Goal: Information Seeking & Learning: Learn about a topic

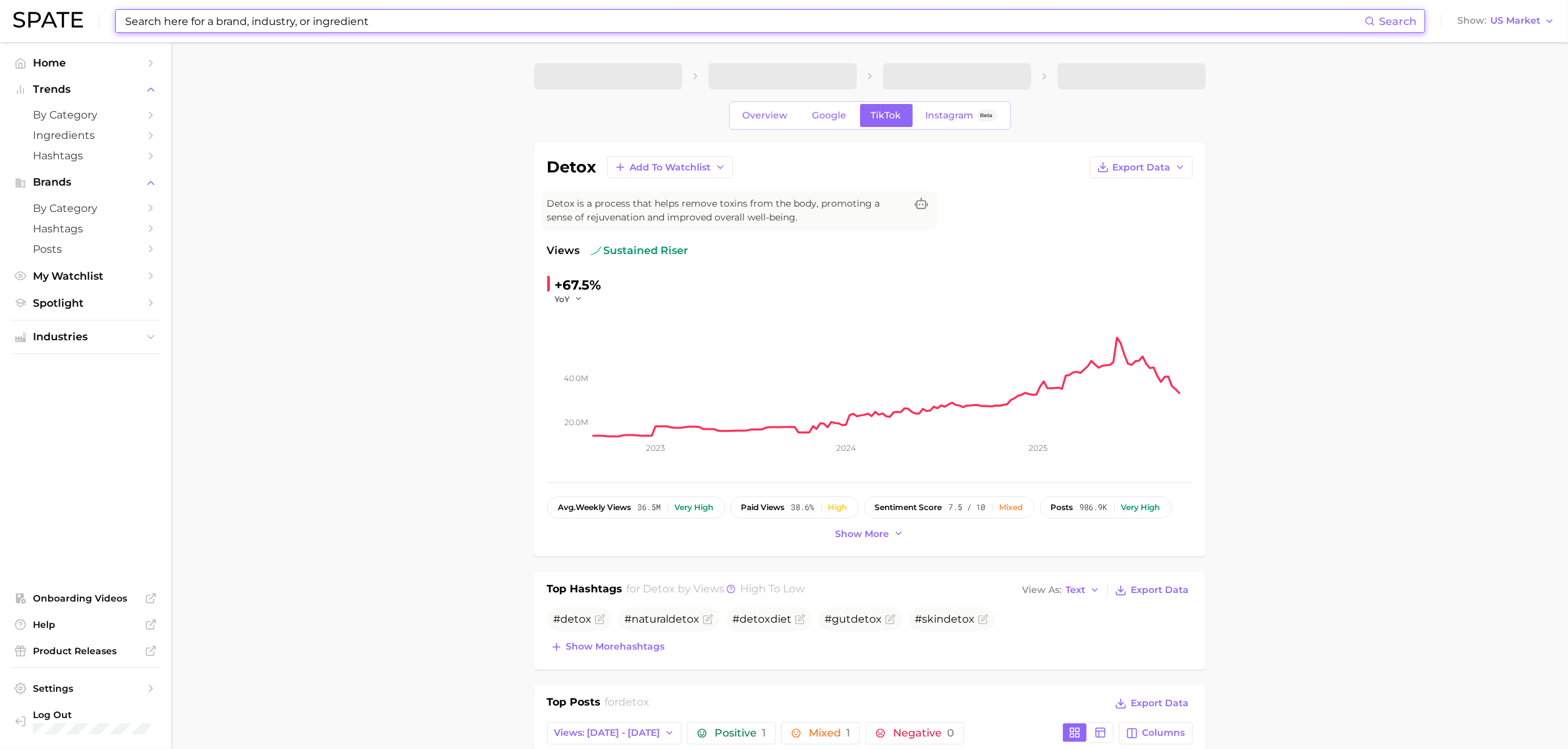
click at [400, 19] on input at bounding box center [744, 20] width 1240 height 22
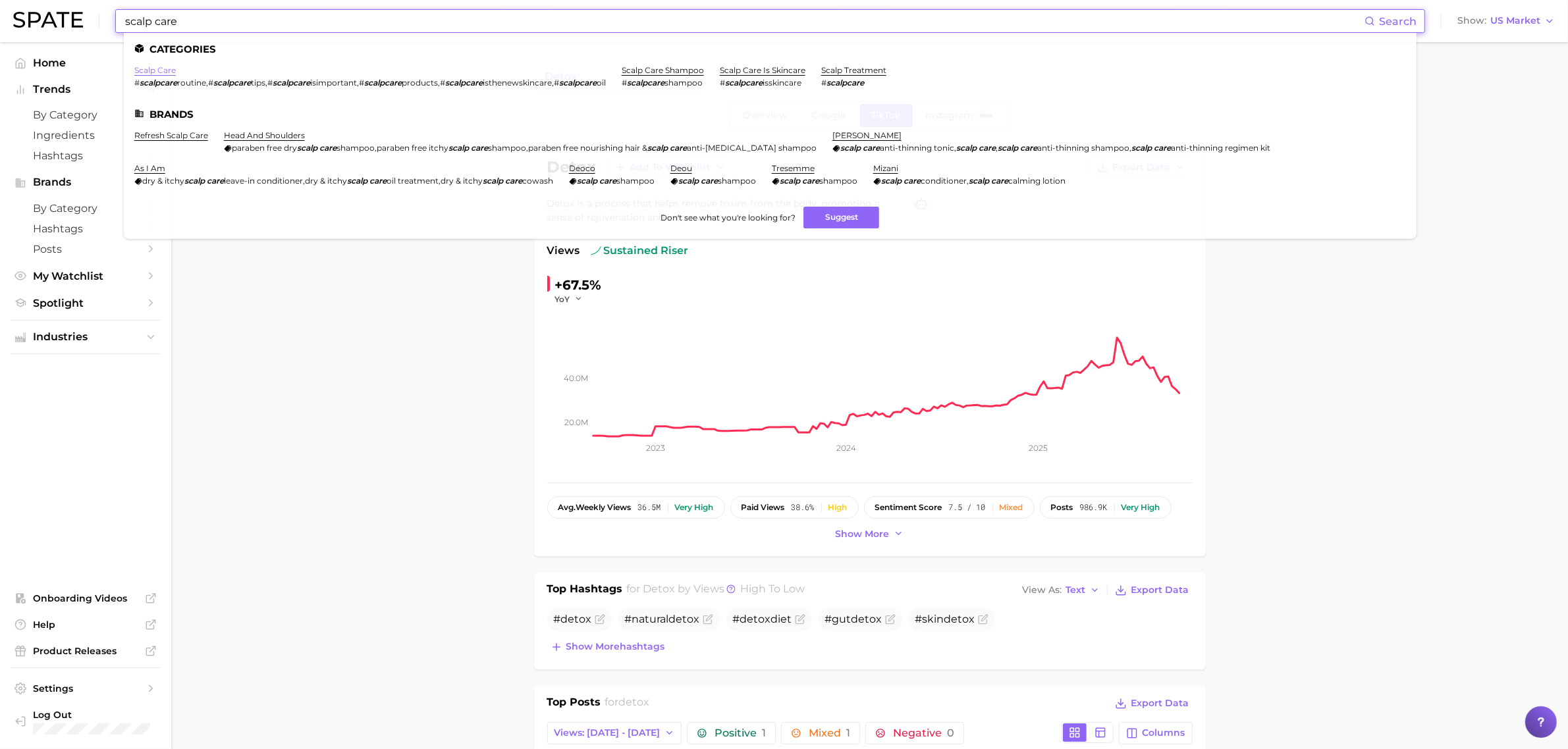
type input "scalp care"
click at [155, 67] on link "scalp care" at bounding box center [155, 70] width 42 height 10
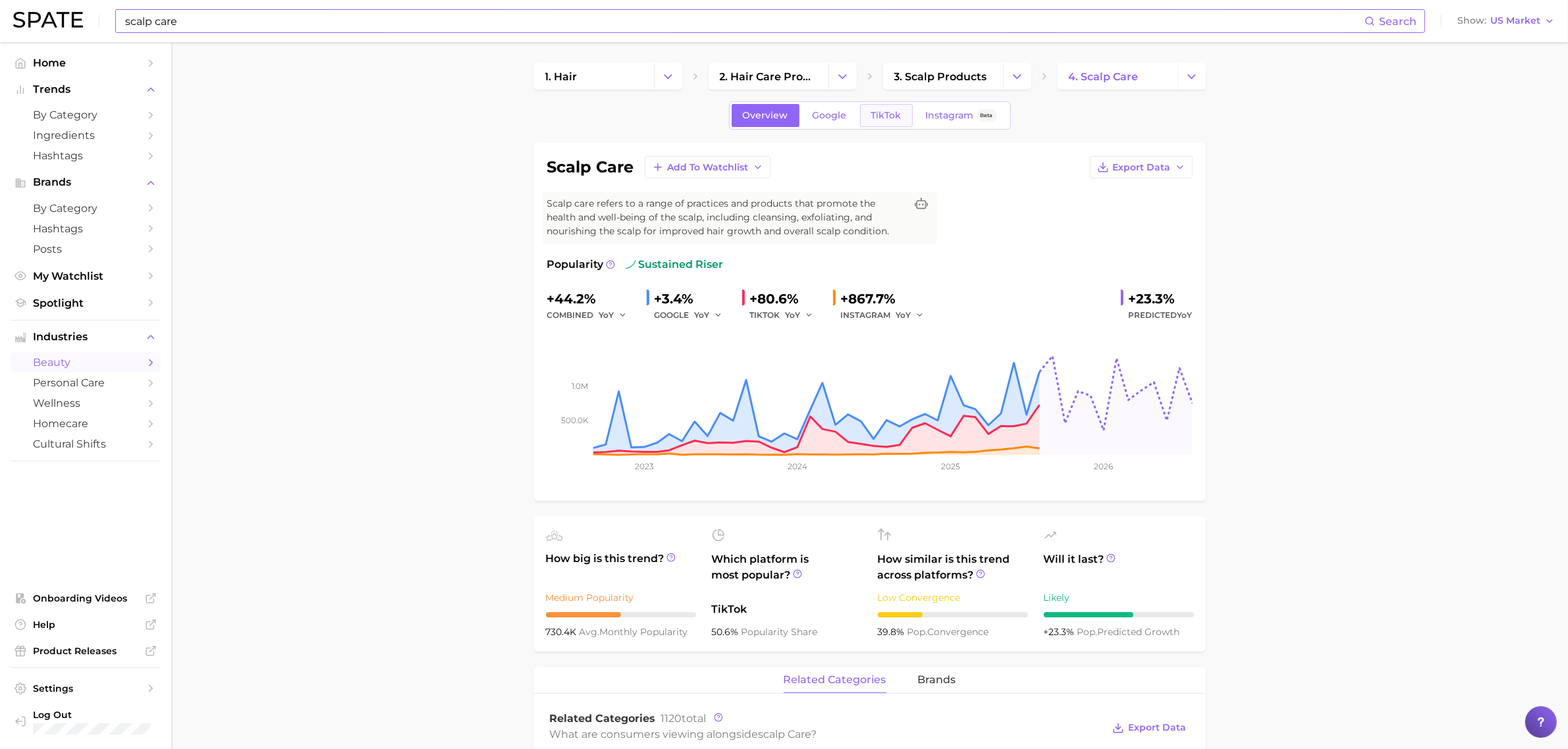
click at [889, 113] on span "TikTok" at bounding box center [886, 116] width 30 height 12
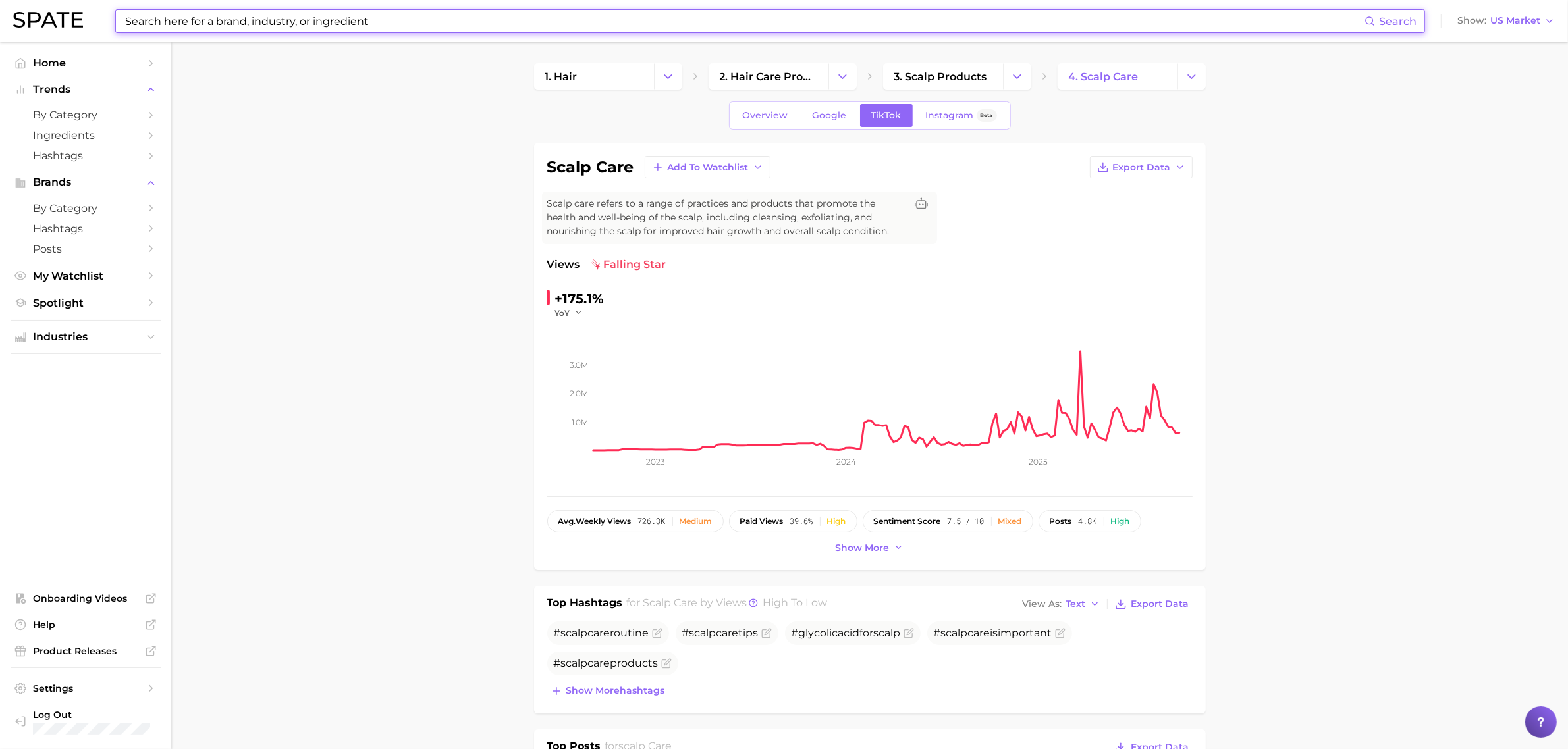
click at [459, 17] on input at bounding box center [744, 20] width 1240 height 22
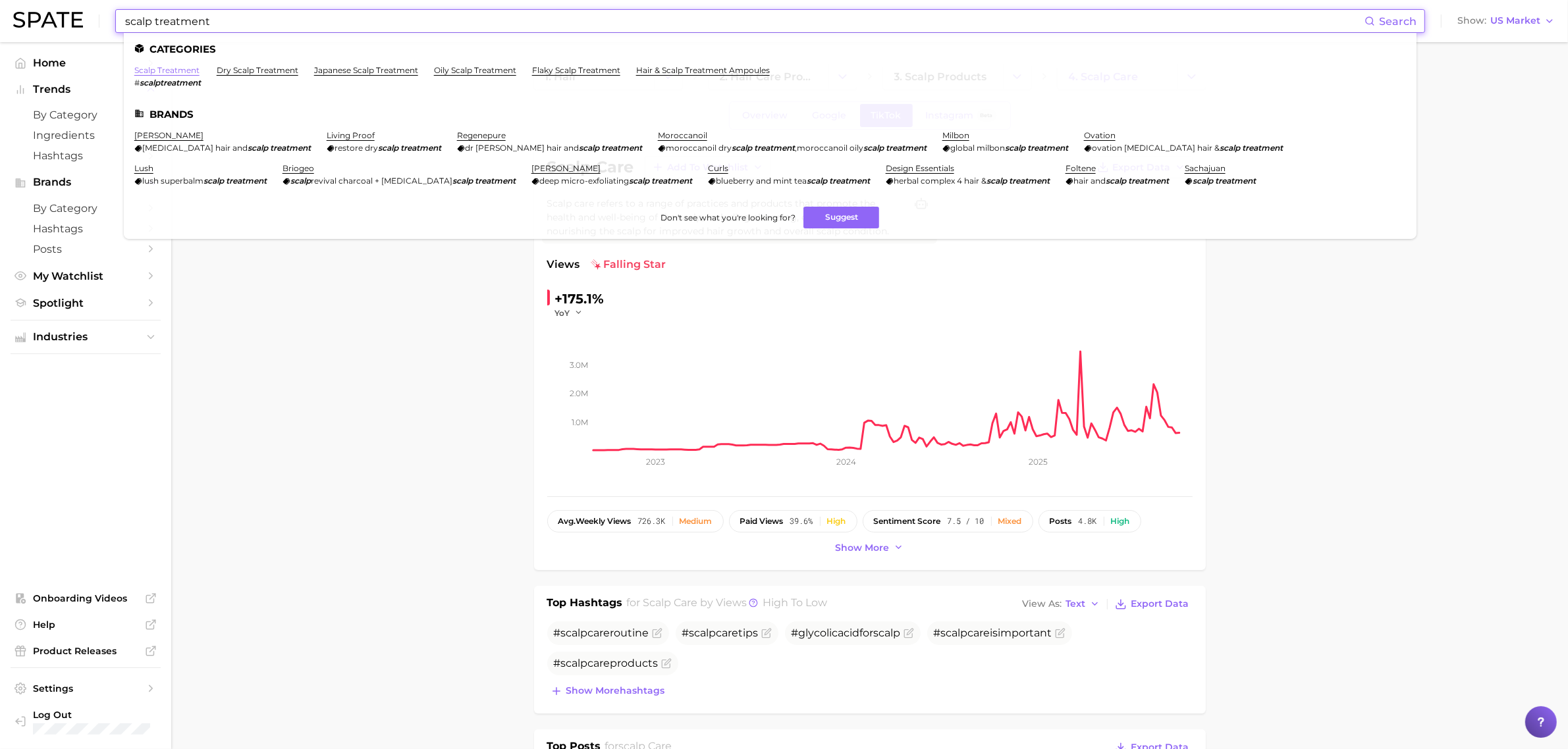
type input "scalp treatment"
click at [155, 69] on link "scalp treatment" at bounding box center [166, 70] width 65 height 10
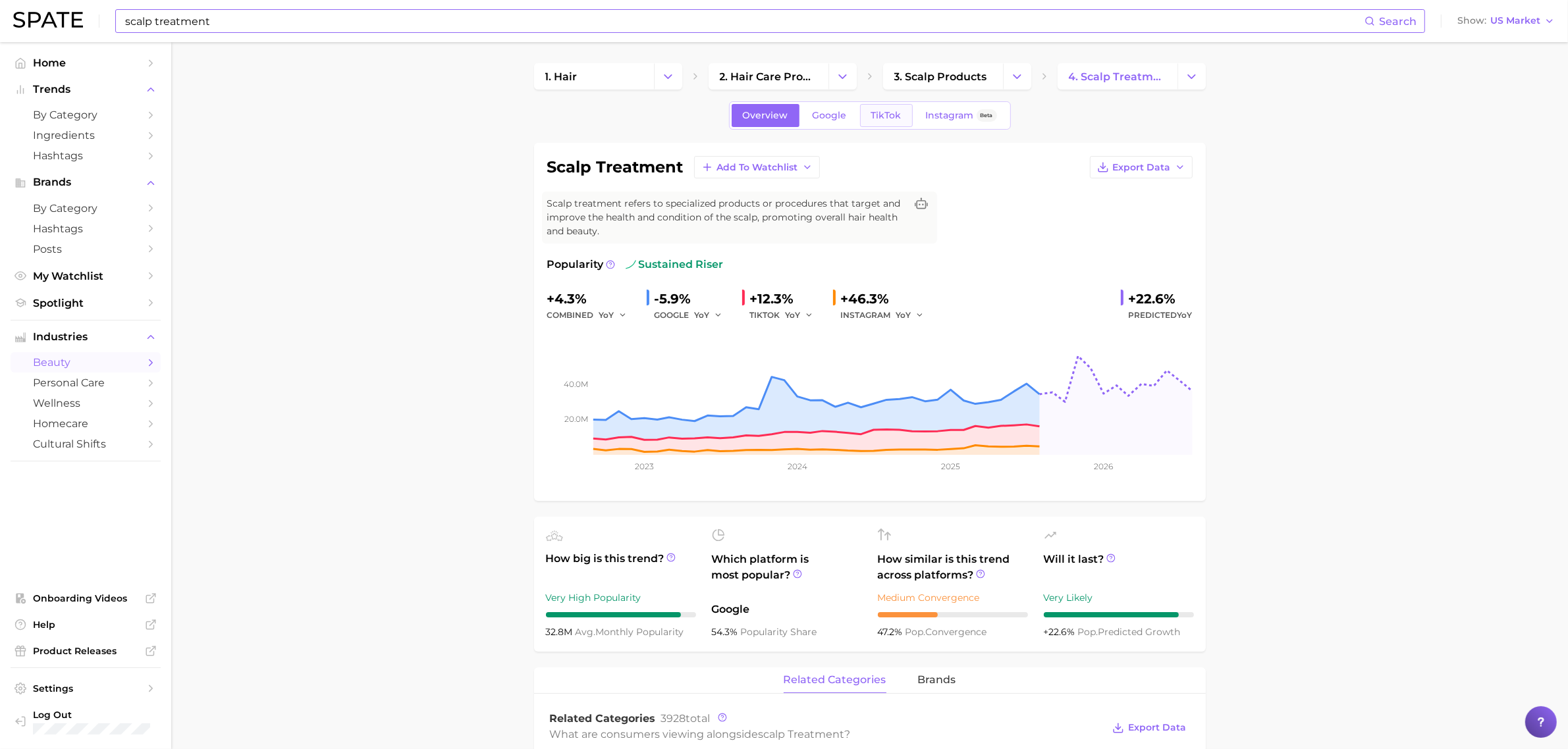
click at [879, 119] on span "TikTok" at bounding box center [886, 116] width 30 height 12
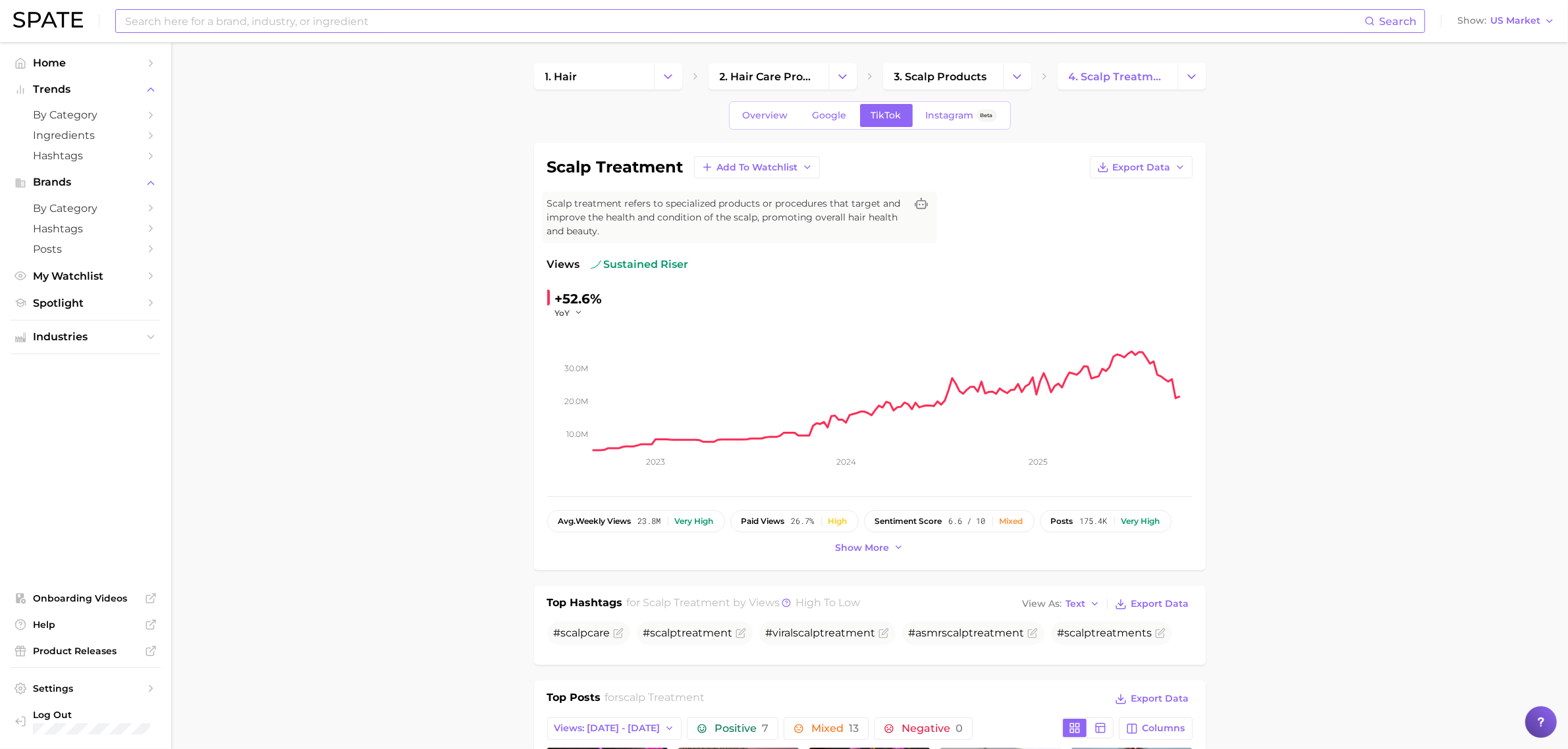
click at [346, 29] on input at bounding box center [744, 20] width 1240 height 22
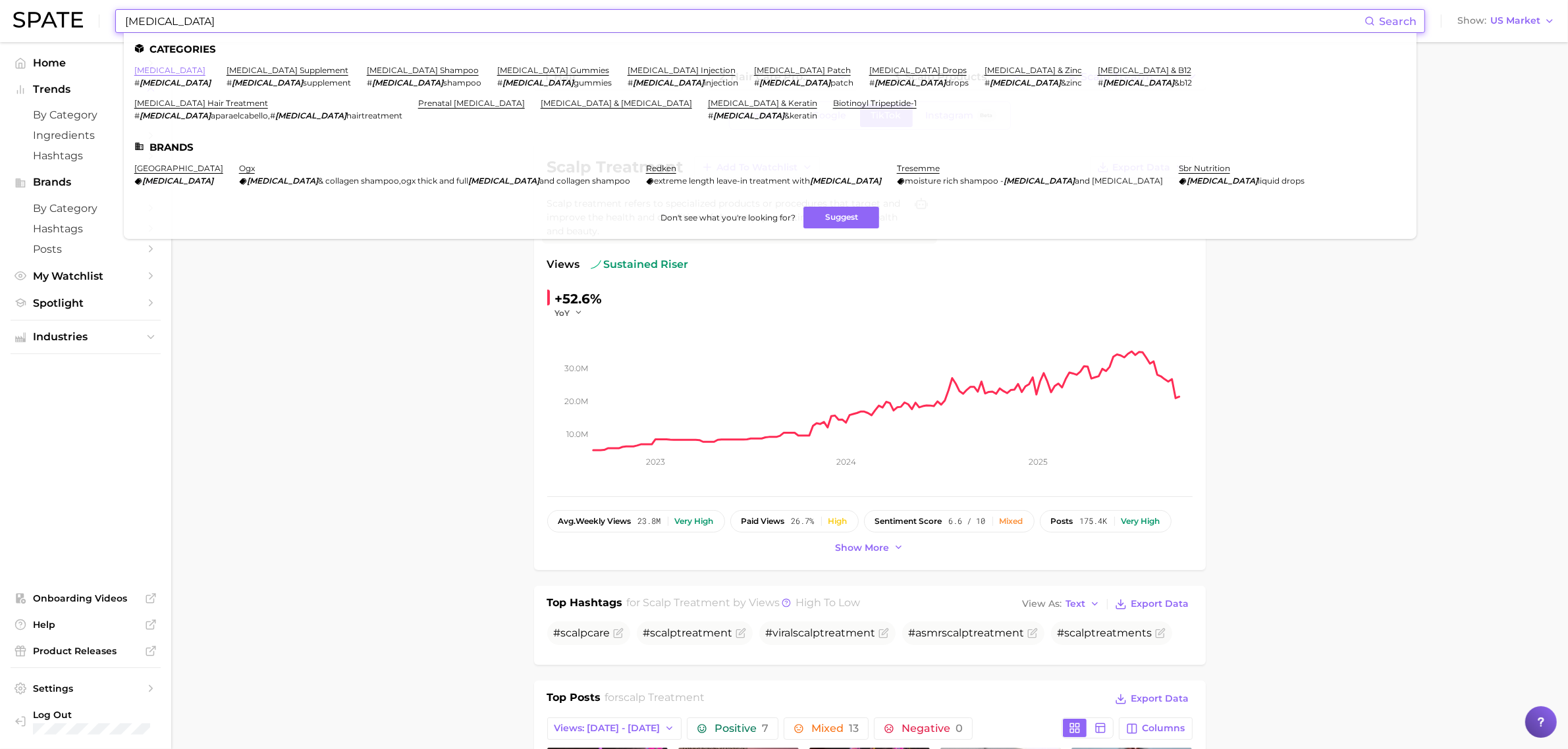
type input "[MEDICAL_DATA]"
click at [153, 66] on link "[MEDICAL_DATA]" at bounding box center [169, 70] width 71 height 10
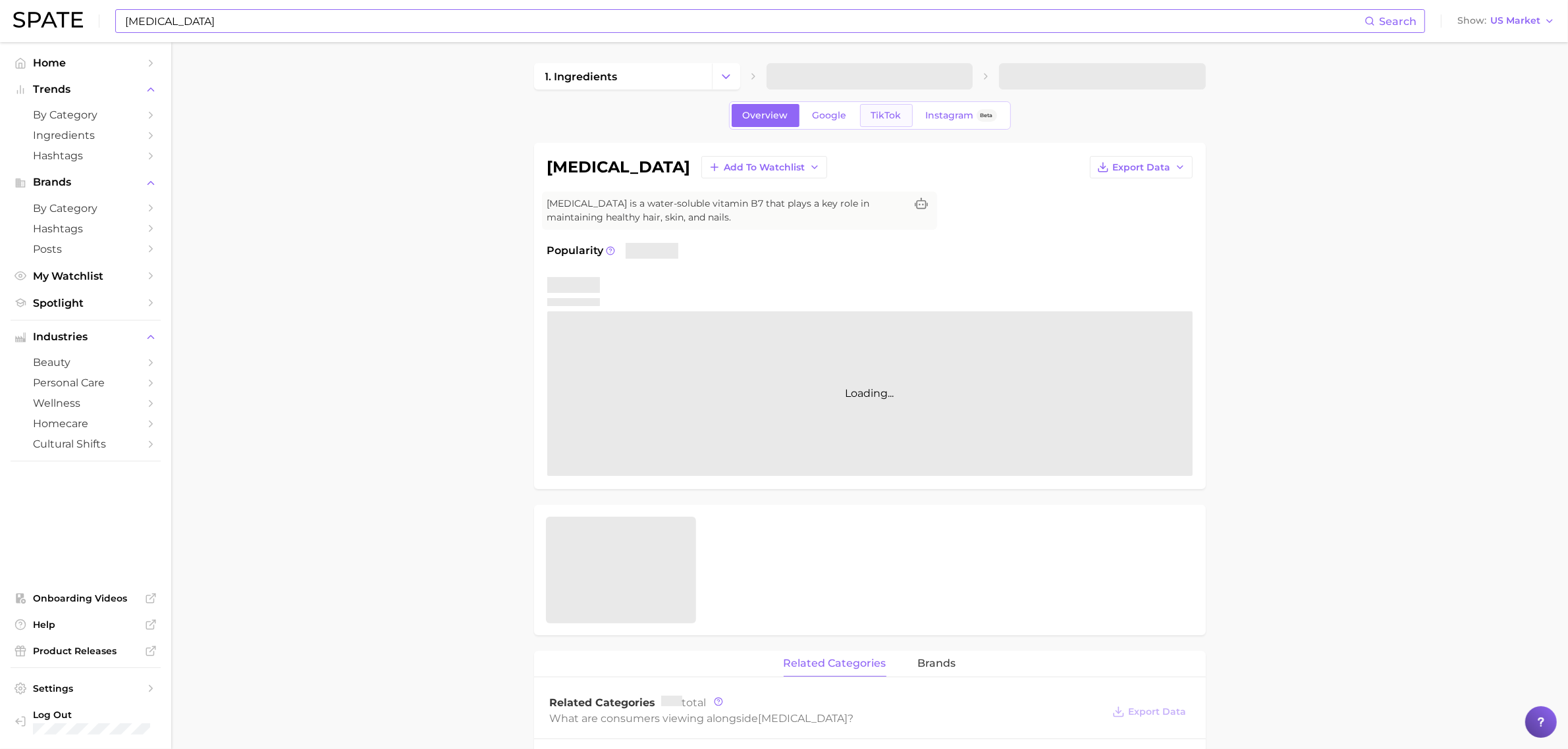
click at [885, 116] on span "TikTok" at bounding box center [886, 116] width 30 height 12
